Goal: Information Seeking & Learning: Learn about a topic

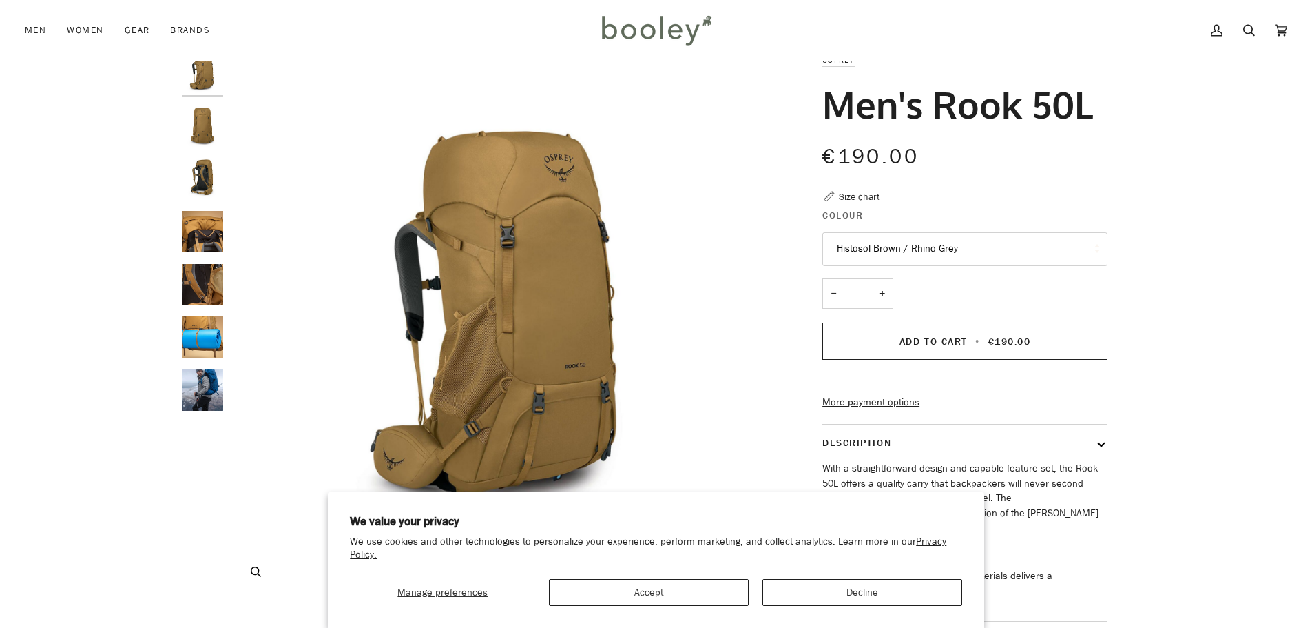
scroll to position [69, 0]
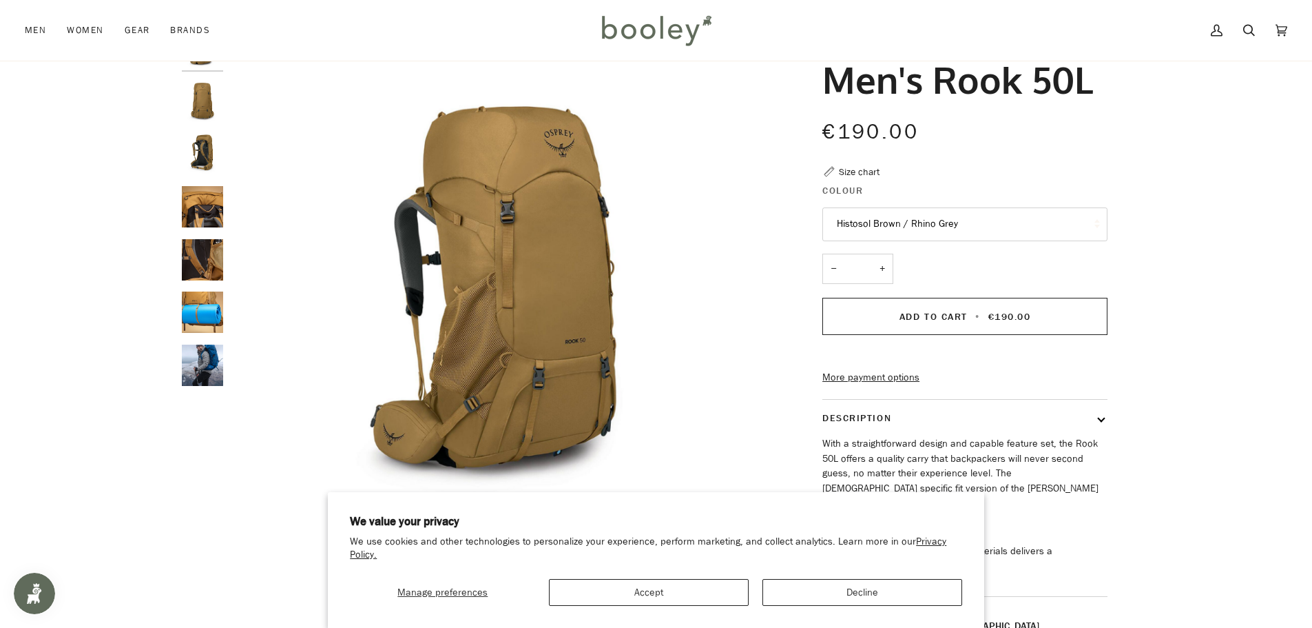
click at [212, 147] on img "Osprey Men's Rook 50L Histosol Brown / Rhino Grey - Booley Galway" at bounding box center [202, 153] width 41 height 41
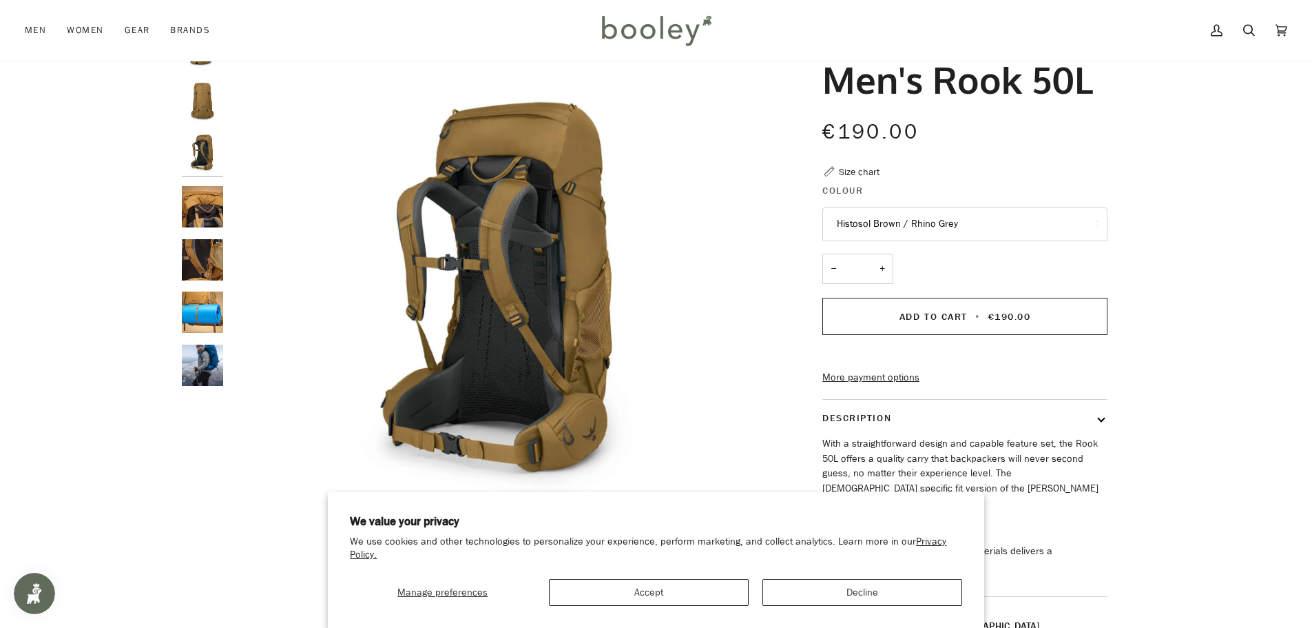
click at [209, 215] on img "Osprey Men's Rook 50L Histosol Brown / Rhino Grey - Booley Galway" at bounding box center [202, 206] width 41 height 41
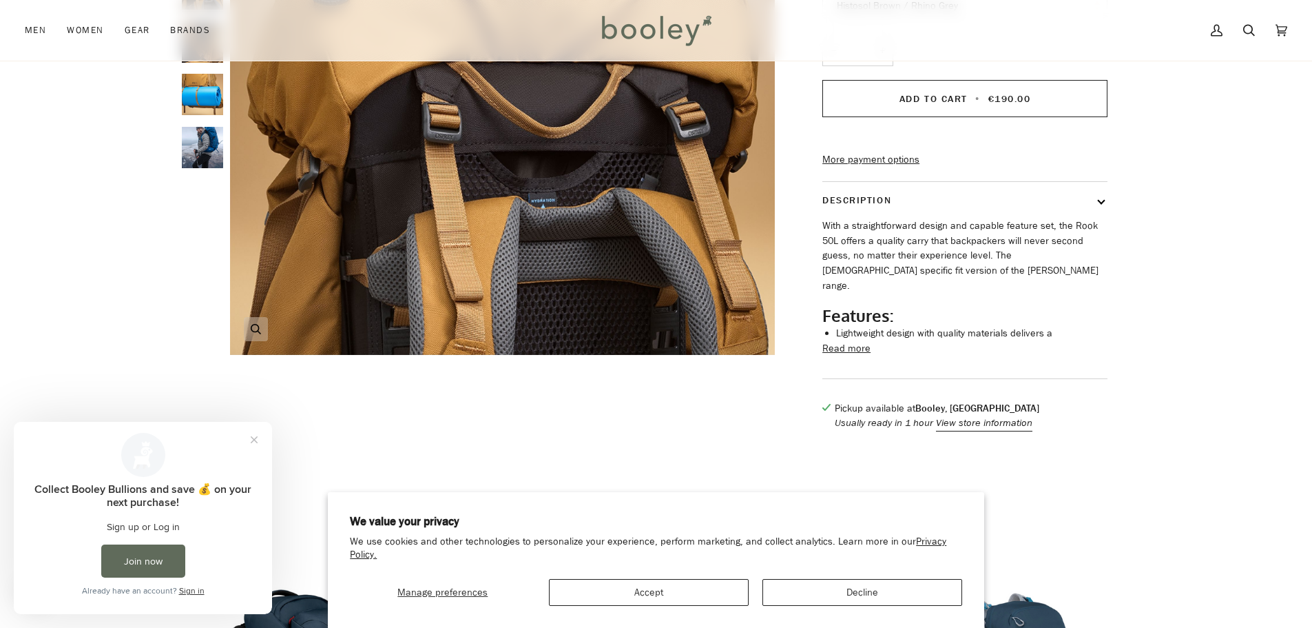
scroll to position [0, 0]
click at [835, 356] on button "Read more" at bounding box center [847, 348] width 48 height 15
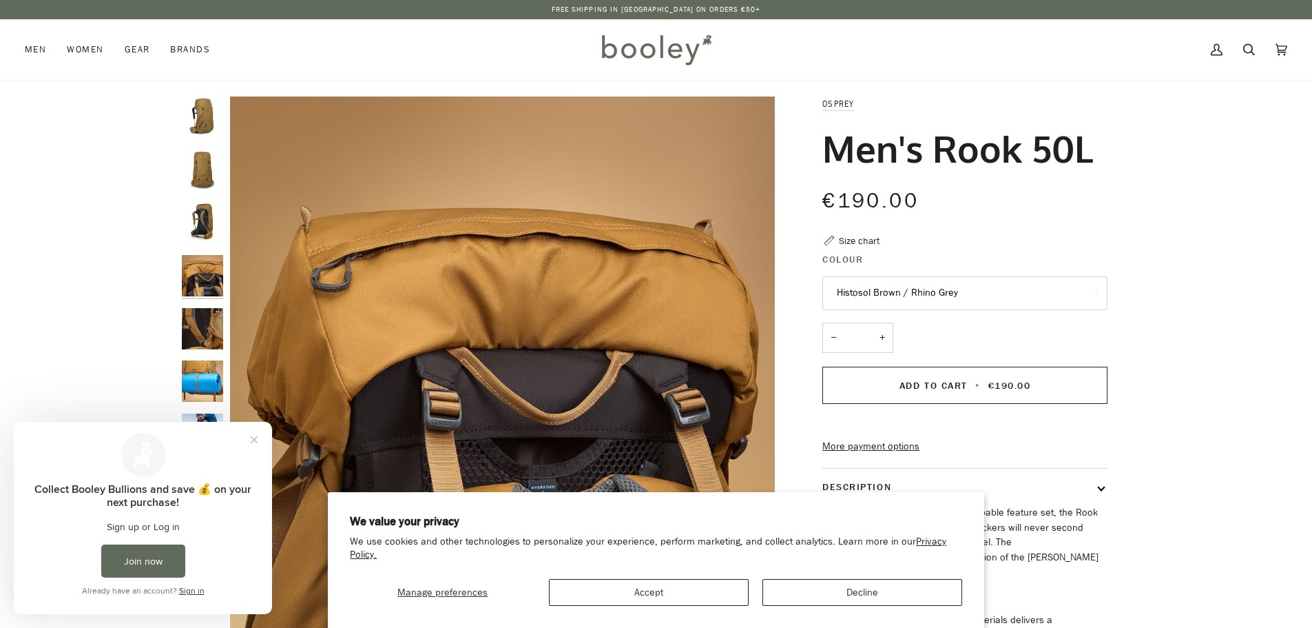
click at [187, 273] on img "Osprey Men's Rook 50L Histosol Brown / Rhino Grey - Booley Galway" at bounding box center [202, 275] width 41 height 41
click at [203, 220] on img "Osprey Men's Rook 50L Histosol Brown / Rhino Grey - Booley Galway" at bounding box center [202, 222] width 41 height 41
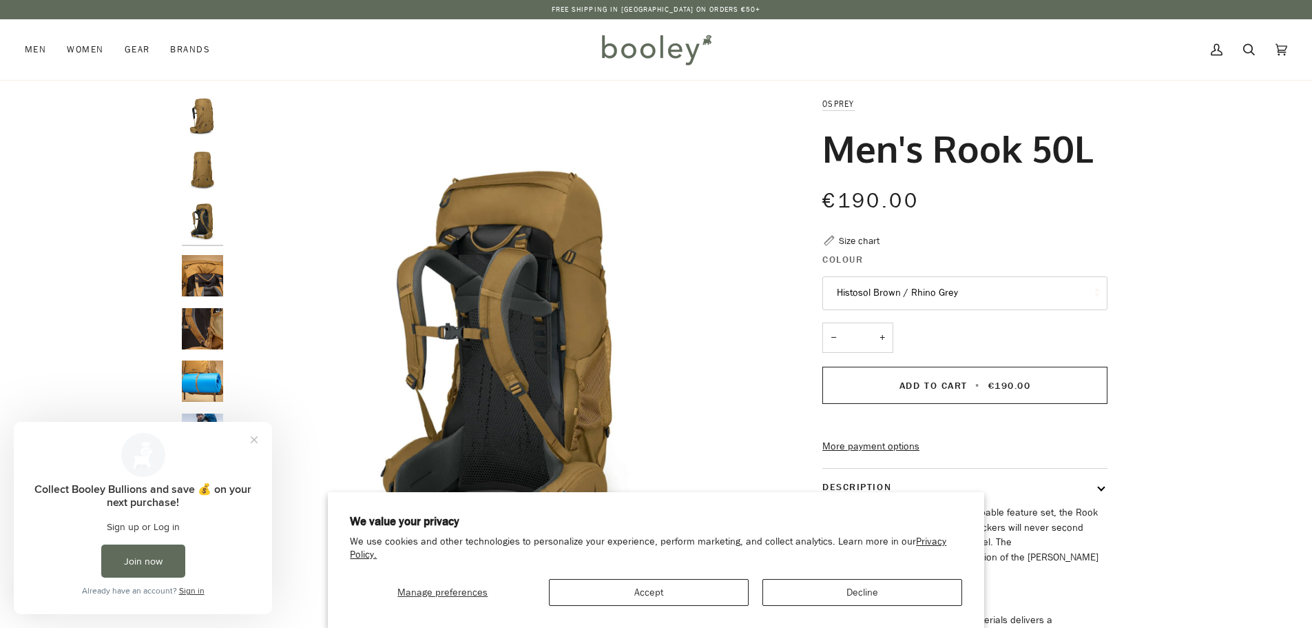
click at [186, 163] on img "Osprey Men's Rook 50L Histosol Brown / Rhino Grey - Booley Galway" at bounding box center [202, 169] width 41 height 41
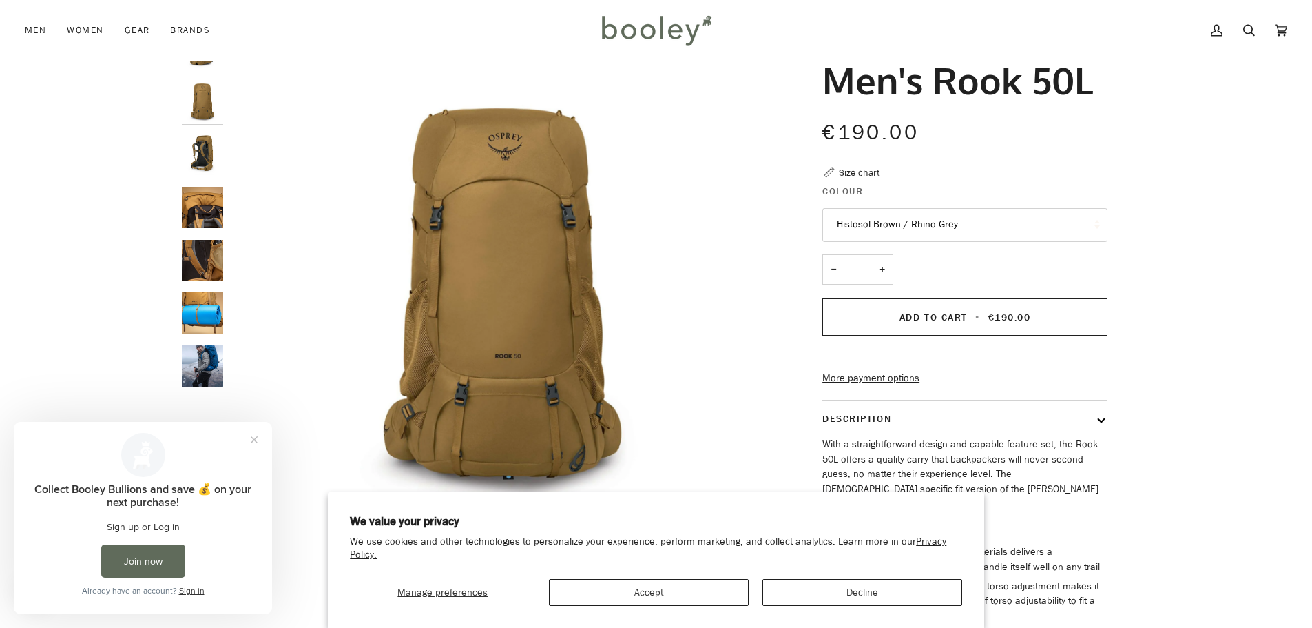
scroll to position [69, 0]
click at [220, 251] on img "Osprey Men's Rook 50L Histosol Brown / Rhino Grey - Booley Galway" at bounding box center [202, 259] width 41 height 41
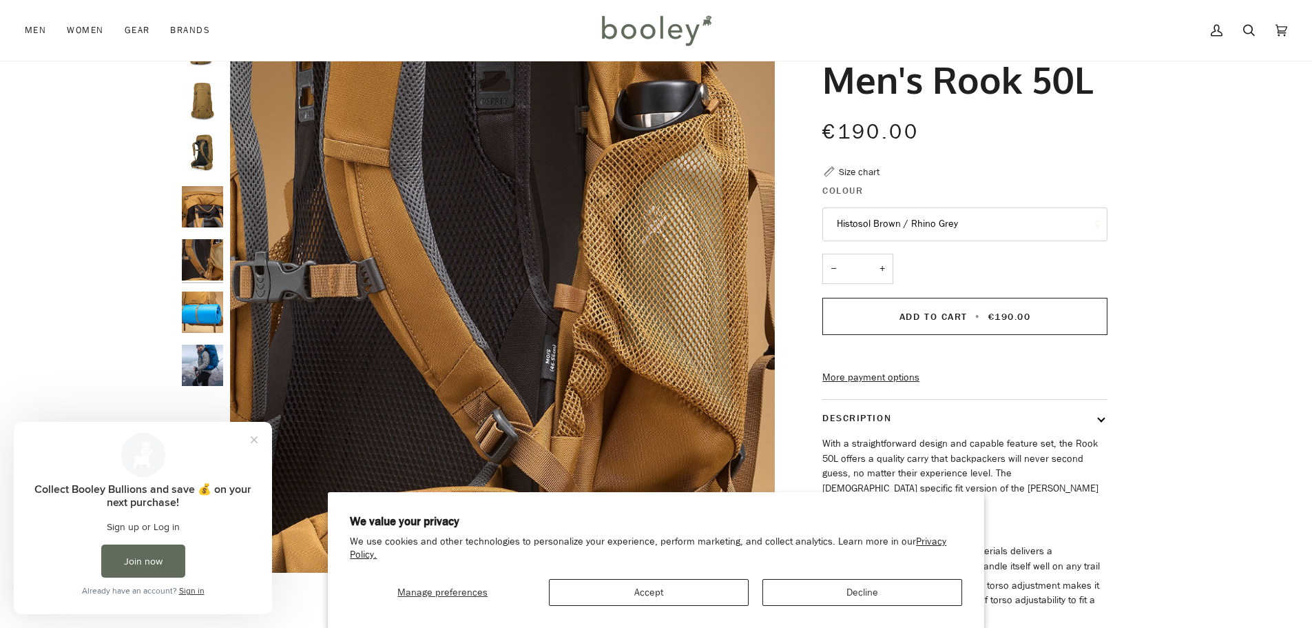
click at [204, 300] on img "Osprey Men's Rook 50L Histosol Brown / Rhino Grey - Booley Galway" at bounding box center [202, 311] width 41 height 41
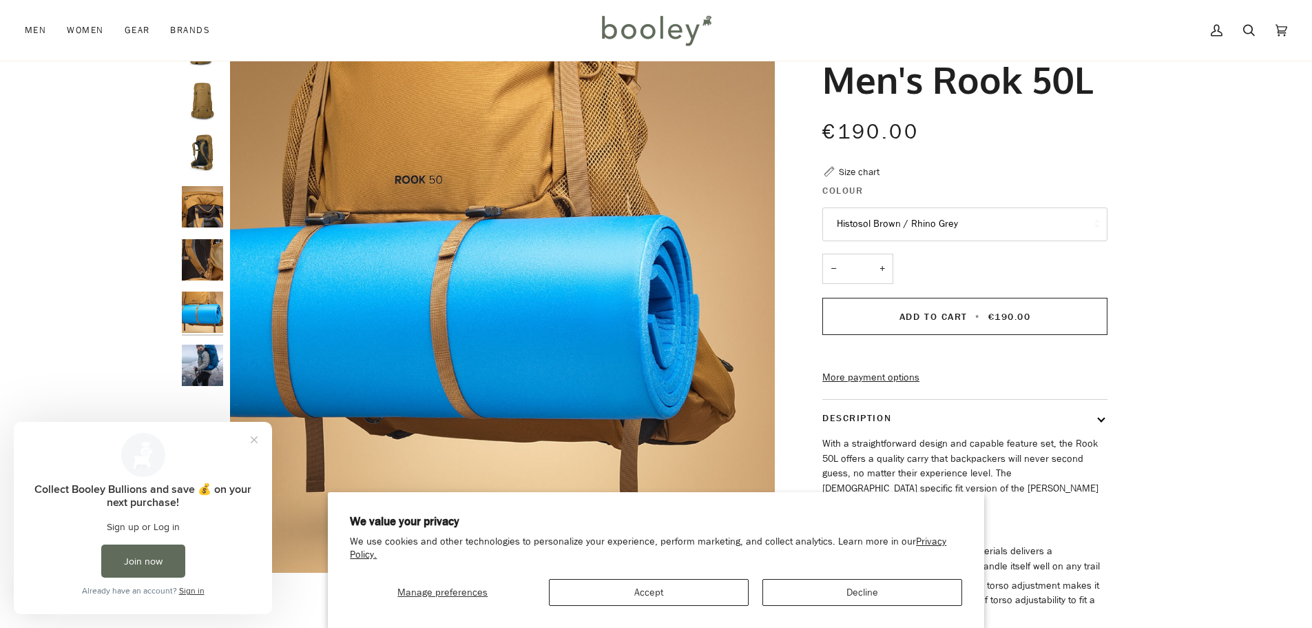
click at [203, 358] on img "Osprey Men's Rook 50L - Booley Galway" at bounding box center [202, 364] width 41 height 41
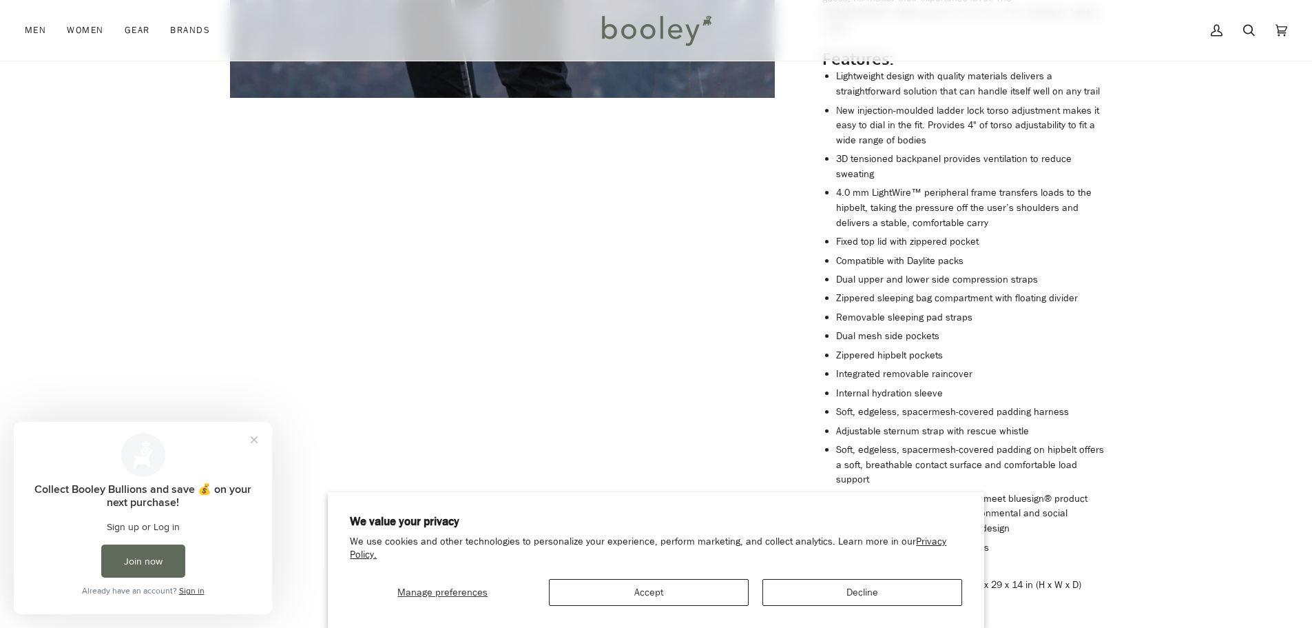
scroll to position [551, 0]
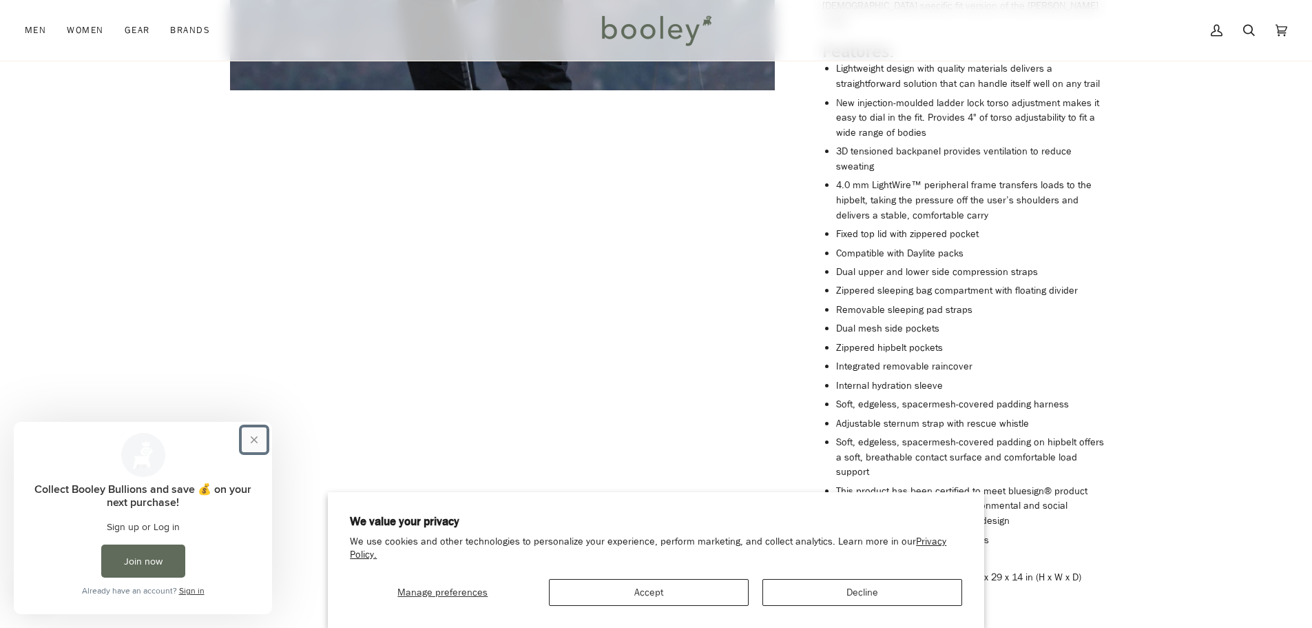
click at [256, 438] on button "Close prompt" at bounding box center [254, 439] width 25 height 25
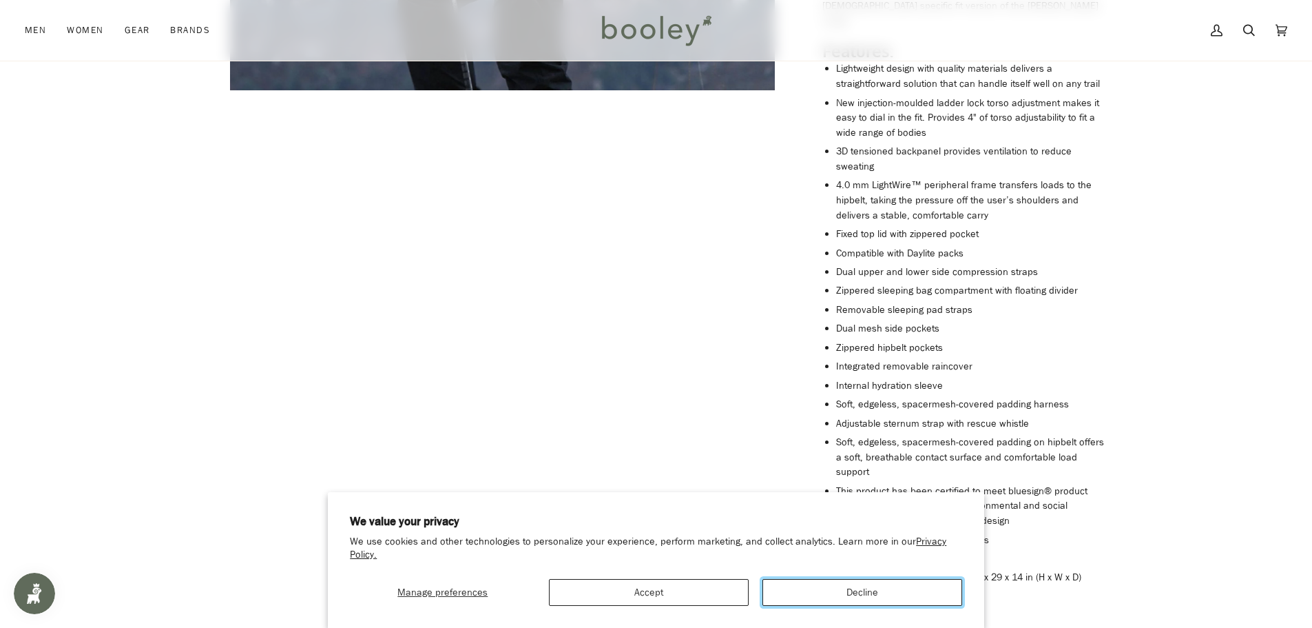
click at [794, 594] on button "Decline" at bounding box center [863, 592] width 200 height 27
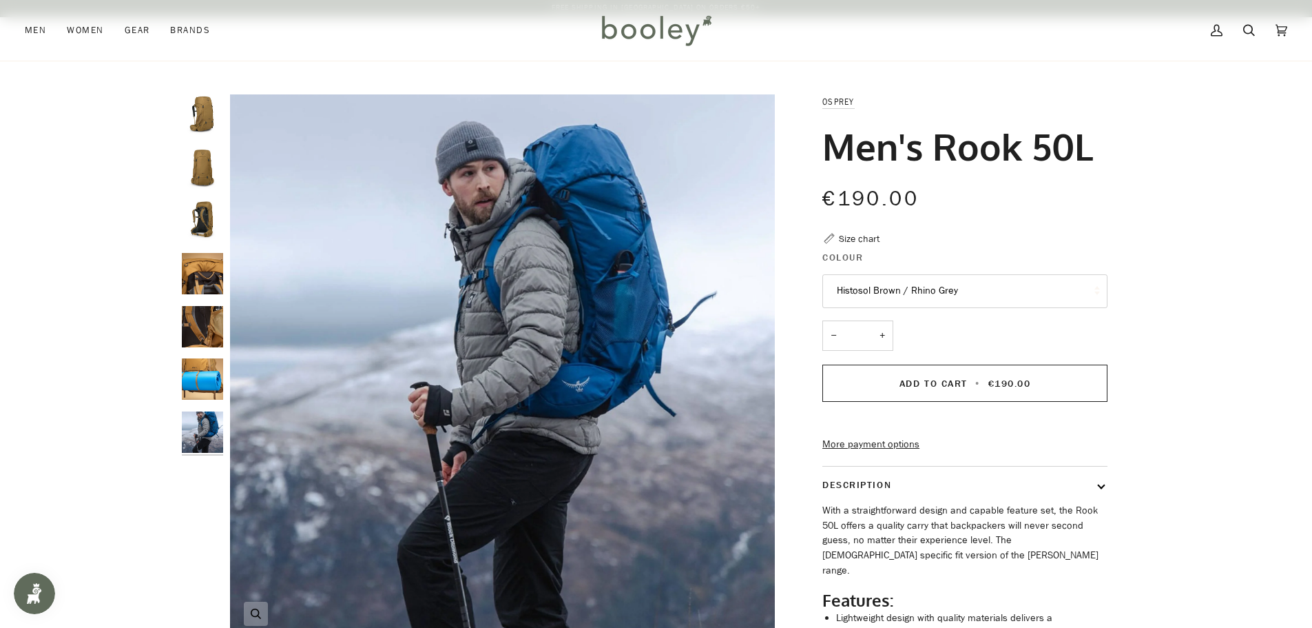
scroll to position [0, 0]
